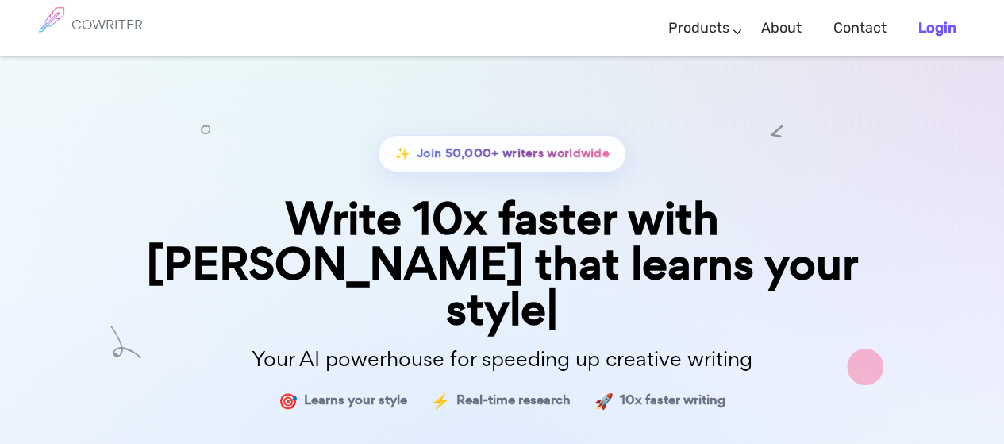
click at [941, 28] on b "Login" at bounding box center [937, 27] width 38 height 17
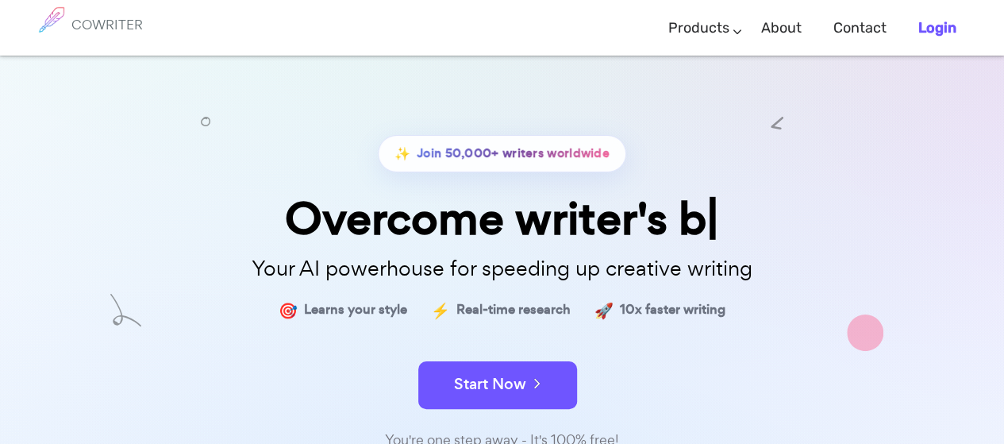
click at [925, 32] on b "Login" at bounding box center [937, 27] width 38 height 17
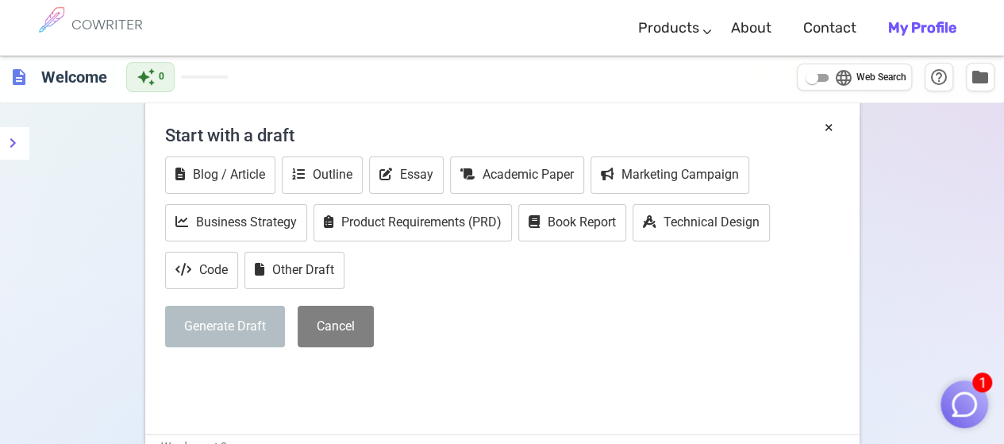
scroll to position [67, 0]
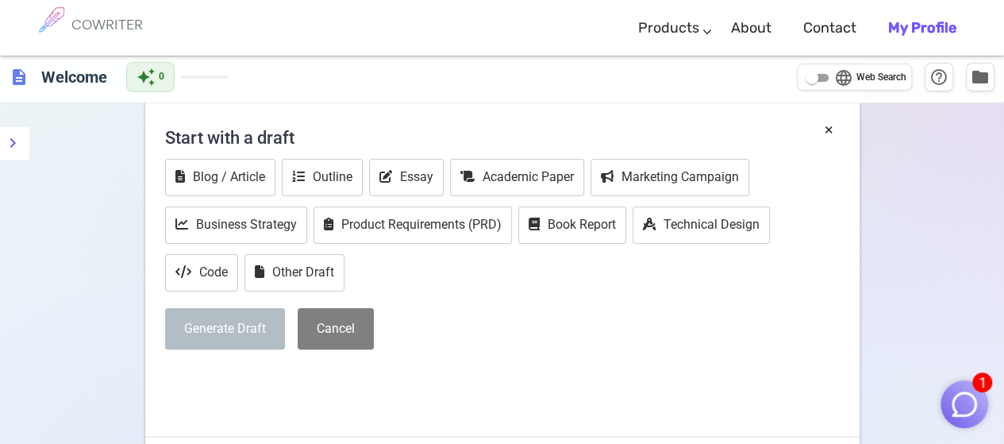
click at [255, 332] on button "Generate Draft" at bounding box center [225, 329] width 120 height 42
click at [804, 148] on h4 "Start with a draft" at bounding box center [502, 137] width 674 height 38
click at [825, 125] on button "×" at bounding box center [828, 129] width 9 height 23
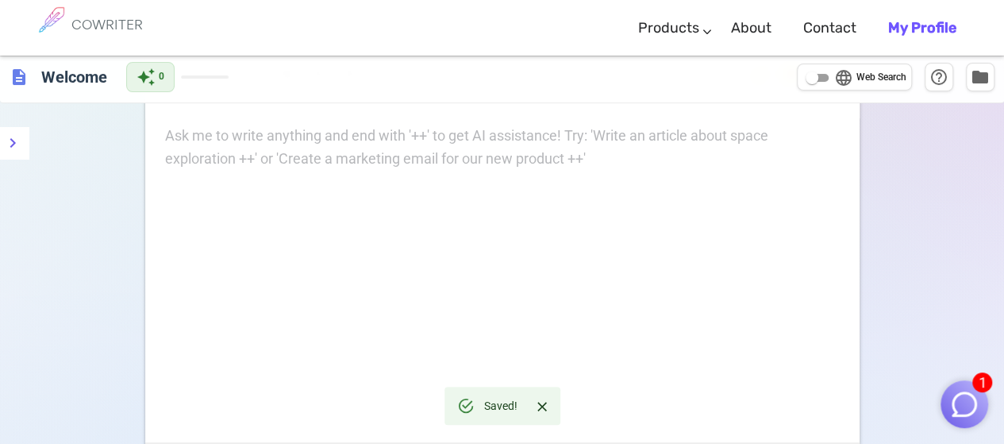
click at [390, 167] on div "Ask me to write anything and end with '++' to get AI assistance! Try: 'Write an…" at bounding box center [502, 148] width 674 height 46
drag, startPoint x: 432, startPoint y: 176, endPoint x: 388, endPoint y: 132, distance: 62.3
click at [388, 132] on p "Ask me to write anything and end with '++' to get AI assistance! Try: 'Write an…" at bounding box center [502, 136] width 674 height 23
click at [443, 221] on div "Ask me to write anything and end with '++' to get AI assistance! Try: 'Write an…" at bounding box center [502, 283] width 714 height 317
paste div
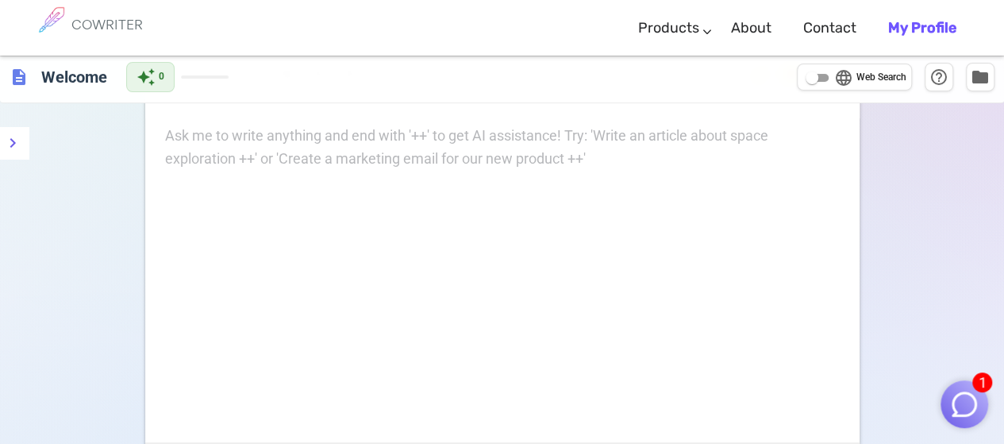
click at [512, 144] on p "Ask me to write anything and end with '++' to get AI assistance! Try: 'Write an…" at bounding box center [502, 136] width 674 height 23
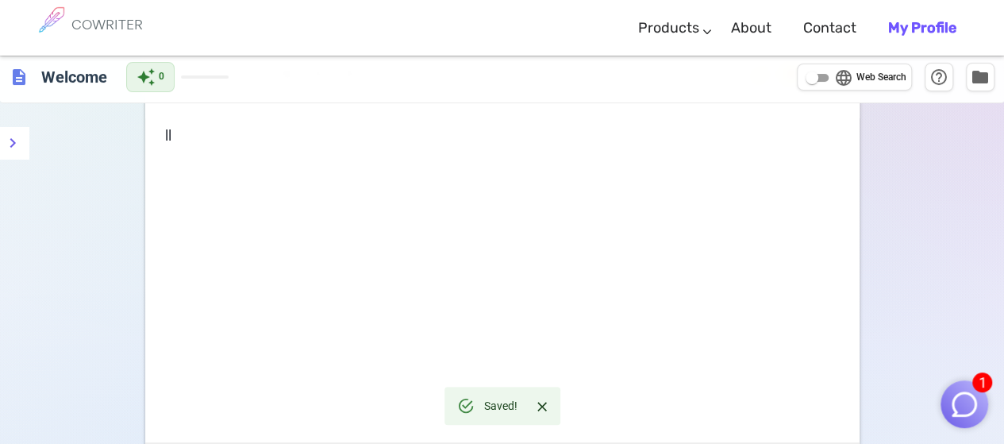
click at [167, 132] on span "ll" at bounding box center [168, 135] width 6 height 17
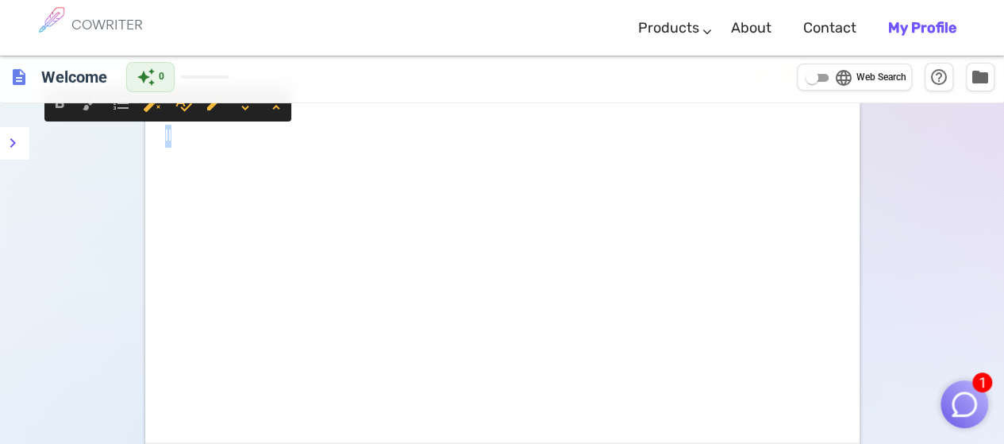
click at [167, 132] on span "ll" at bounding box center [168, 135] width 6 height 17
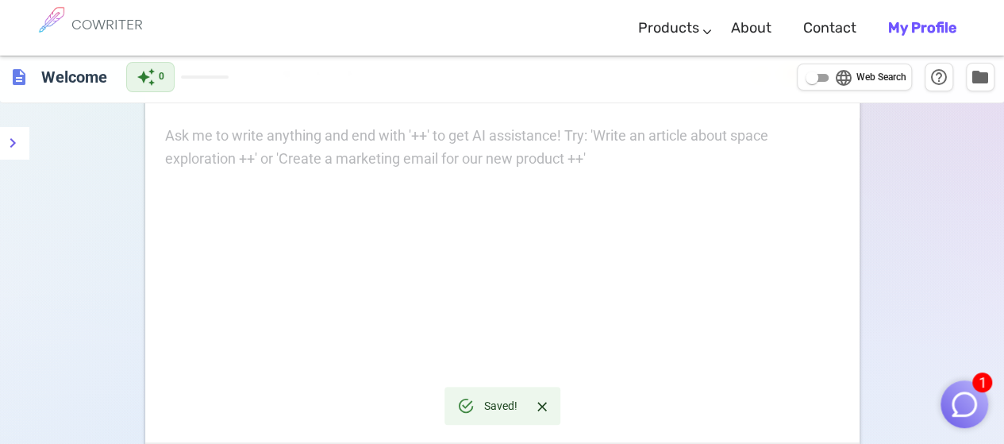
click at [398, 182] on div "Ask me to write anything and end with '++' to get AI assistance! Try: 'Write an…" at bounding box center [502, 283] width 714 height 317
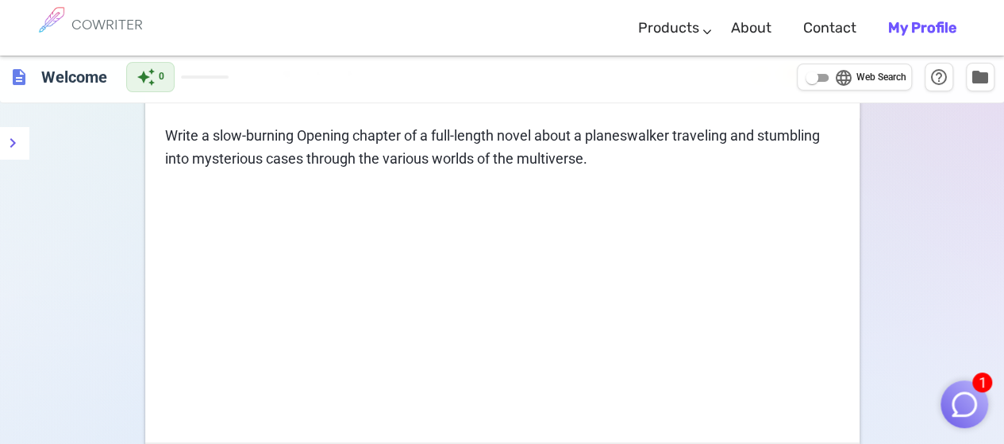
click at [417, 145] on p "Write a slow-burning Opening chapter of a full-length novel about a planeswalke…" at bounding box center [502, 148] width 674 height 46
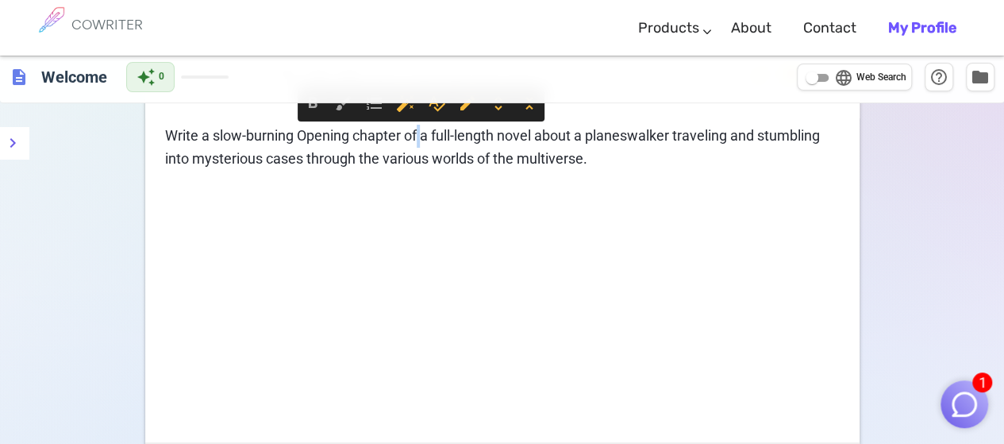
click at [417, 145] on p "Write a slow-burning Opening chapter of a full-length novel about a planeswalke…" at bounding box center [502, 148] width 674 height 46
click at [420, 196] on p "﻿" at bounding box center [502, 187] width 674 height 23
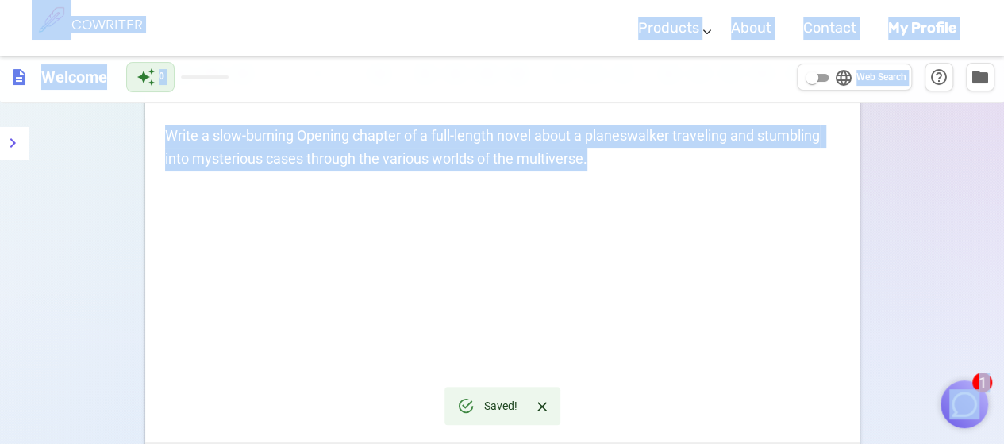
drag, startPoint x: 984, startPoint y: 253, endPoint x: 925, endPoint y: 352, distance: 115.3
click at [963, 374] on div "1 COWRITER Products Writing Marketing Emails Images (soon) About Contact My Pro…" at bounding box center [502, 286] width 1004 height 595
click at [925, 223] on div "format_bold format_italic format_underlined looks_one looks_two looks_3 format_…" at bounding box center [502, 311] width 1004 height 543
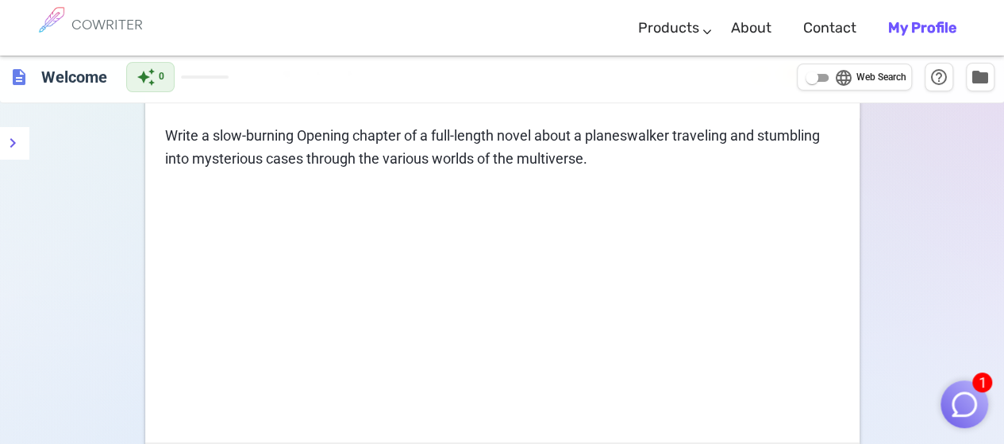
scroll to position [205, 0]
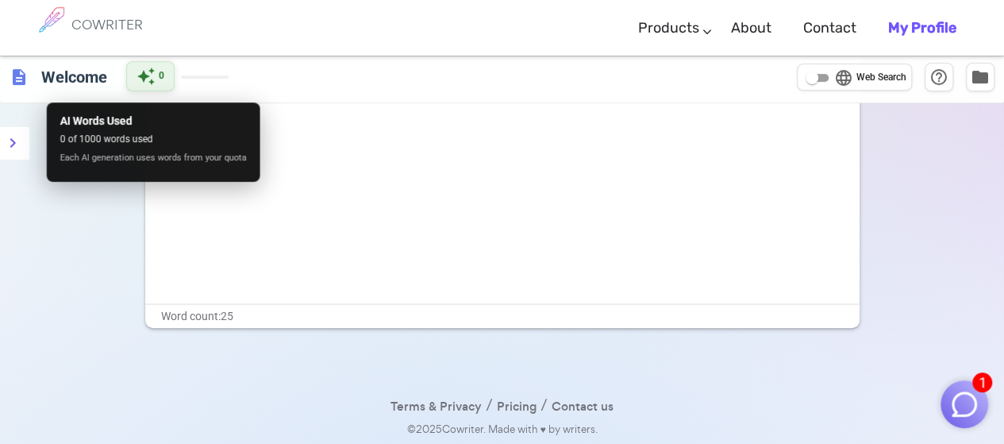
click at [152, 80] on span "auto_awesome" at bounding box center [145, 76] width 19 height 19
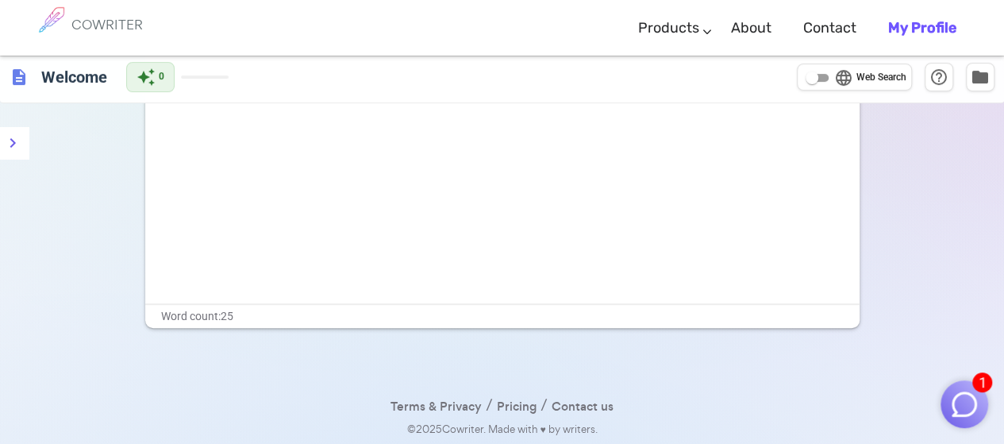
click at [982, 397] on button "1" at bounding box center [964, 404] width 48 height 48
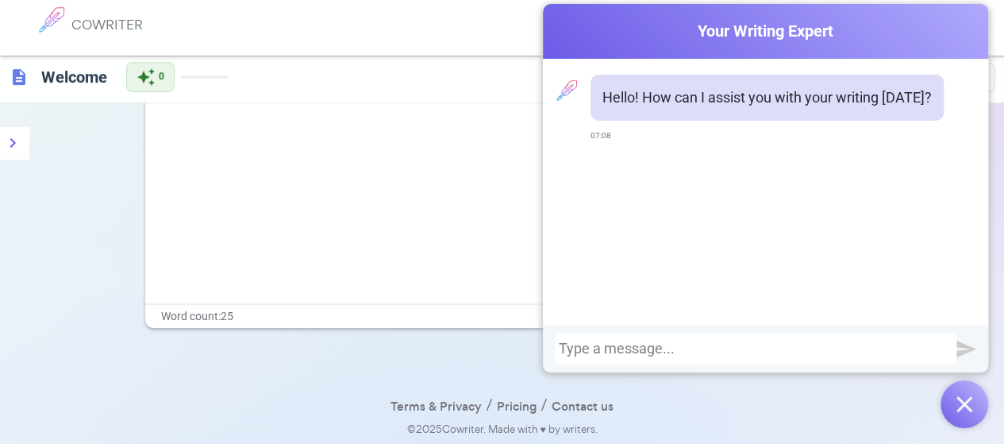
click at [874, 348] on div at bounding box center [756, 348] width 394 height 16
click at [807, 428] on div "© 2025 Cowriter. Made with ♥ by writers." at bounding box center [502, 429] width 1004 height 23
click at [878, 337] on div at bounding box center [765, 348] width 445 height 48
click at [877, 344] on div at bounding box center [756, 348] width 394 height 16
click at [970, 352] on img "submit" at bounding box center [966, 349] width 20 height 20
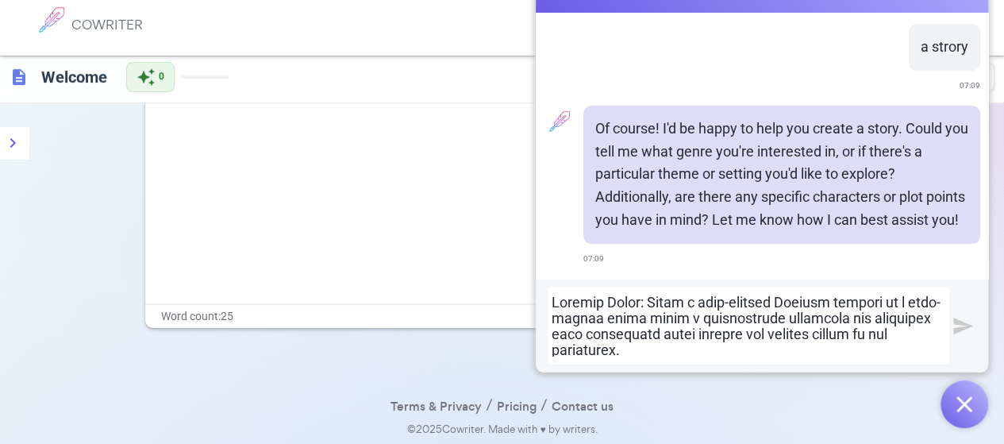
scroll to position [5301, 0]
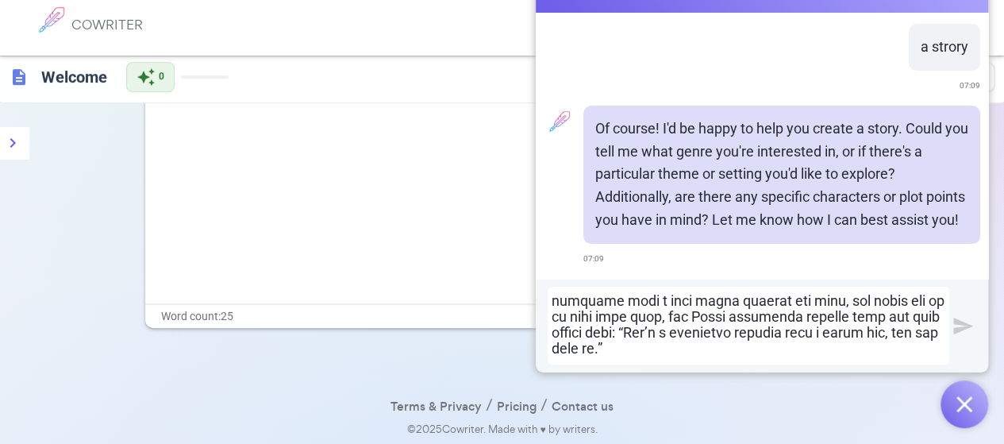
click at [950, 339] on div at bounding box center [762, 325] width 452 height 94
click at [959, 322] on img "submit" at bounding box center [963, 326] width 20 height 20
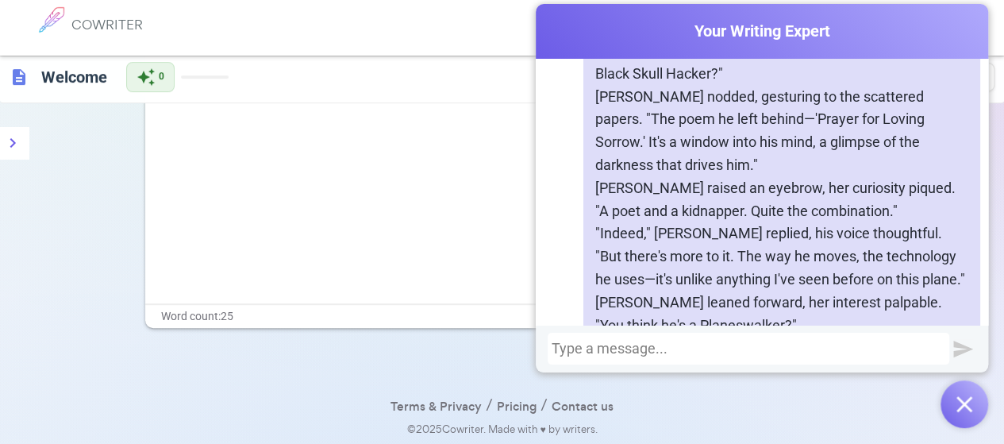
scroll to position [9855, 0]
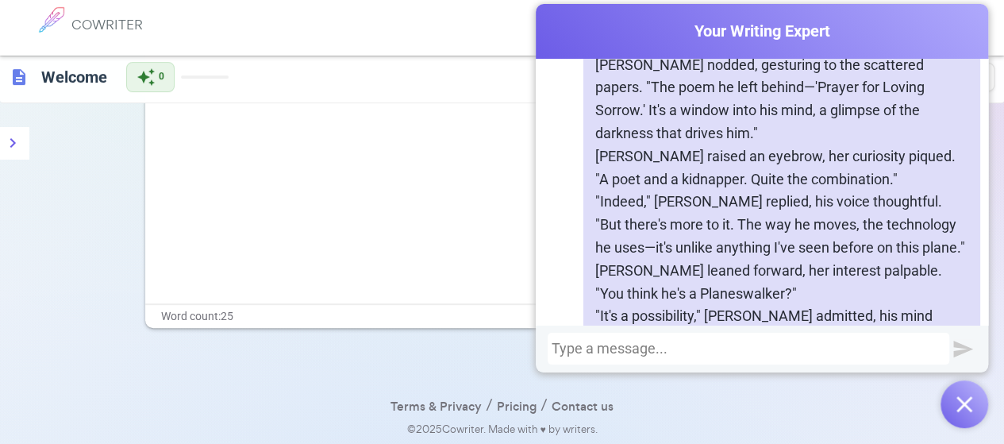
drag, startPoint x: 989, startPoint y: 342, endPoint x: 988, endPoint y: 334, distance: 8.0
click at [989, 337] on div "format_bold format_italic format_underlined looks_one looks_two looks_3 format_…" at bounding box center [502, 173] width 1004 height 543
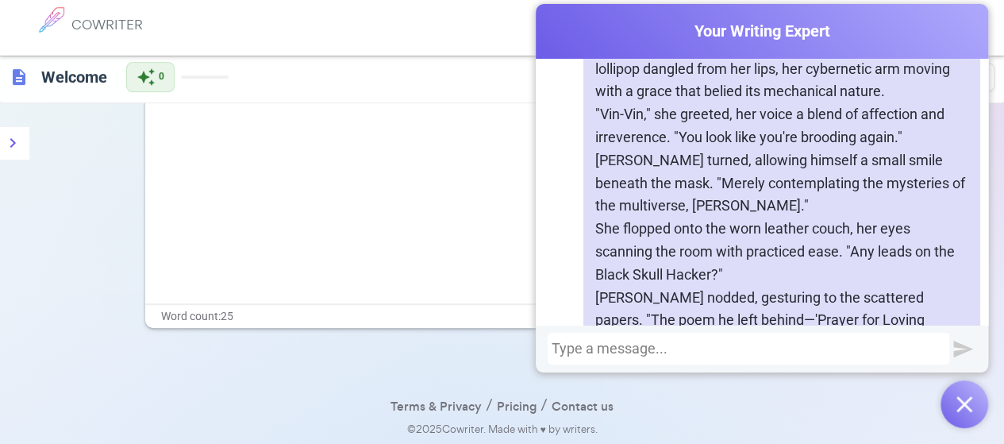
scroll to position [10305, 0]
